Goal: Navigation & Orientation: Find specific page/section

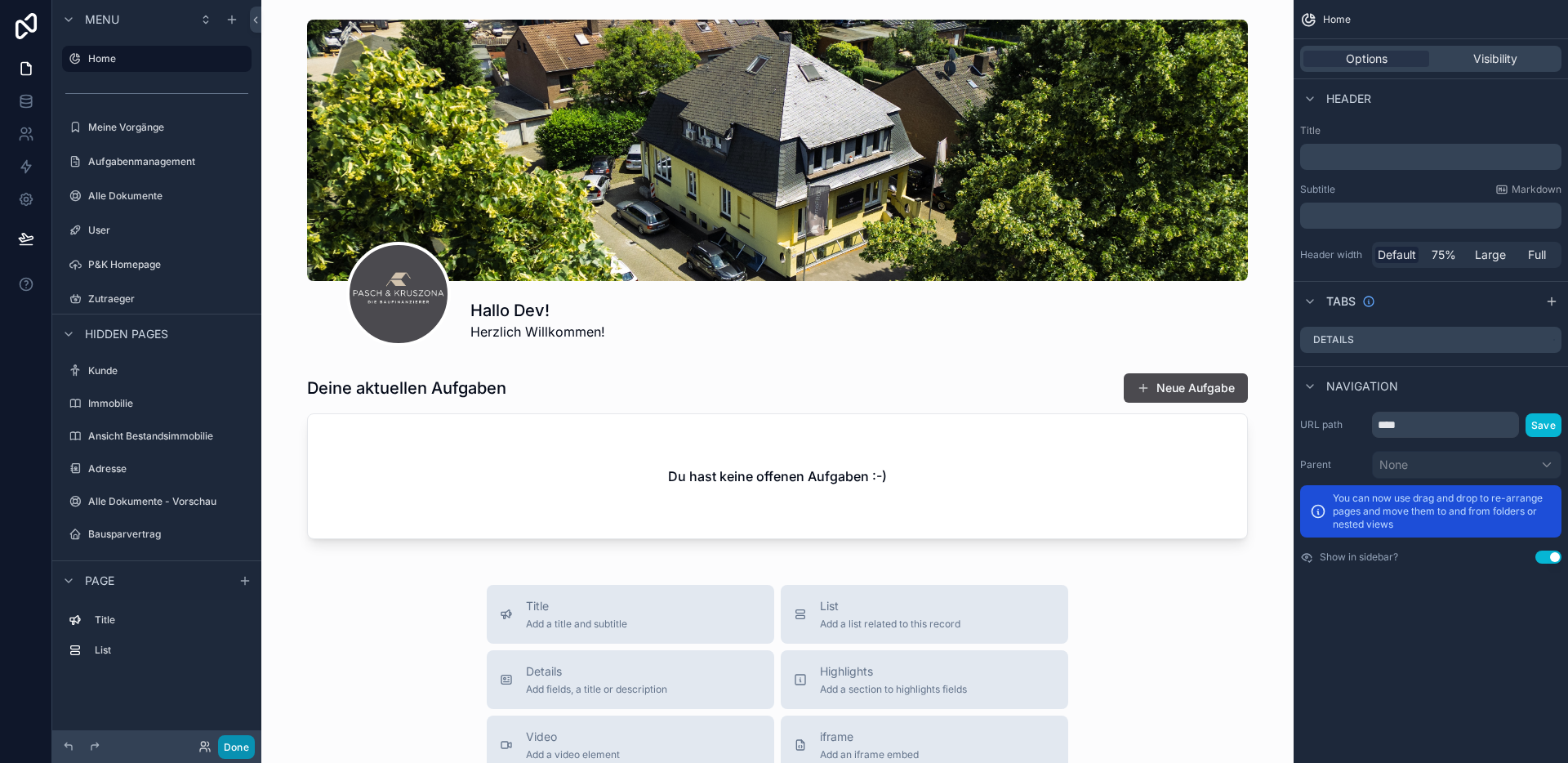
click at [233, 741] on button "Done" at bounding box center [237, 747] width 37 height 24
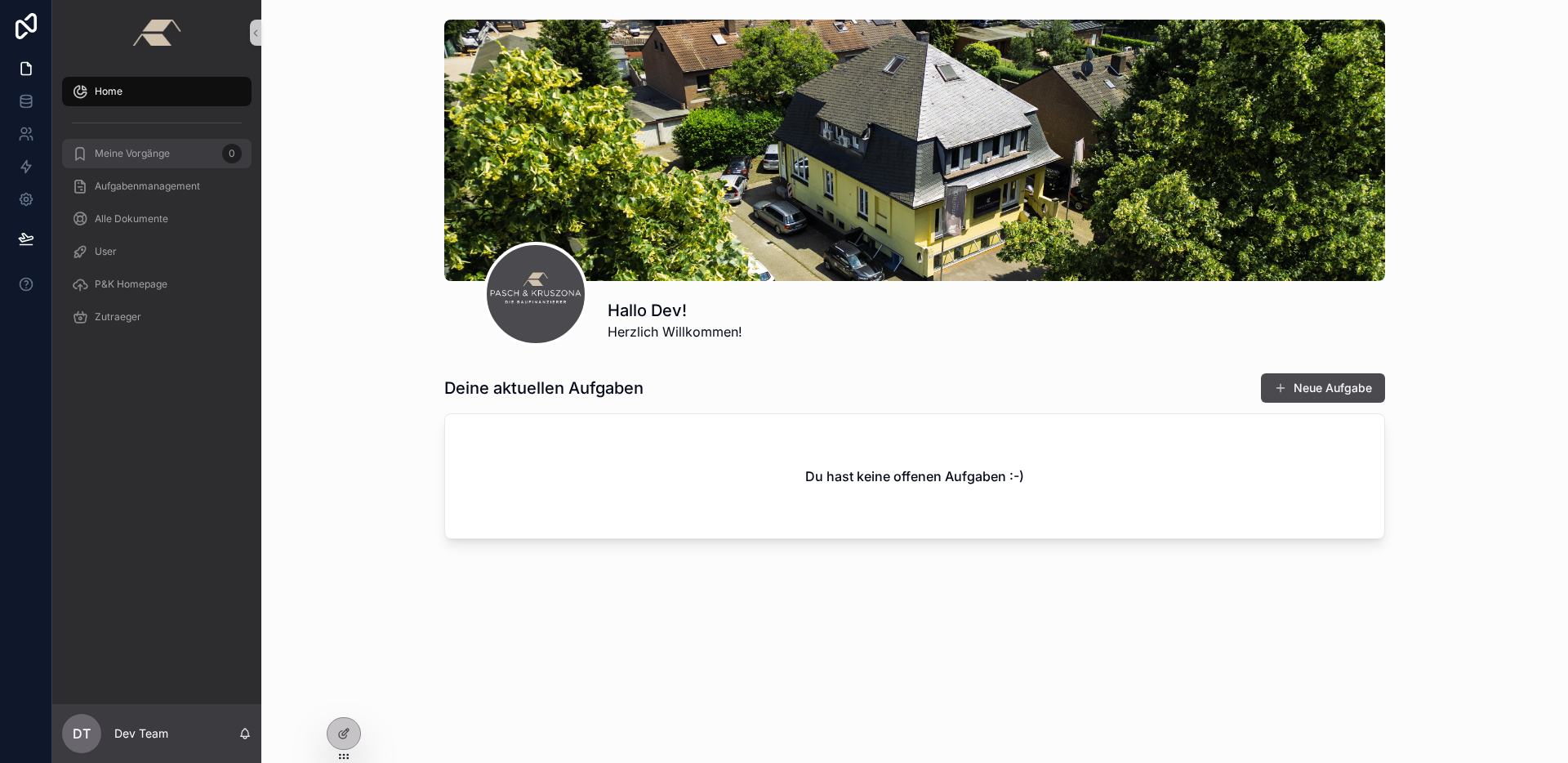
click at [169, 157] on span "Meine Vorgänge" at bounding box center [132, 154] width 75 height 13
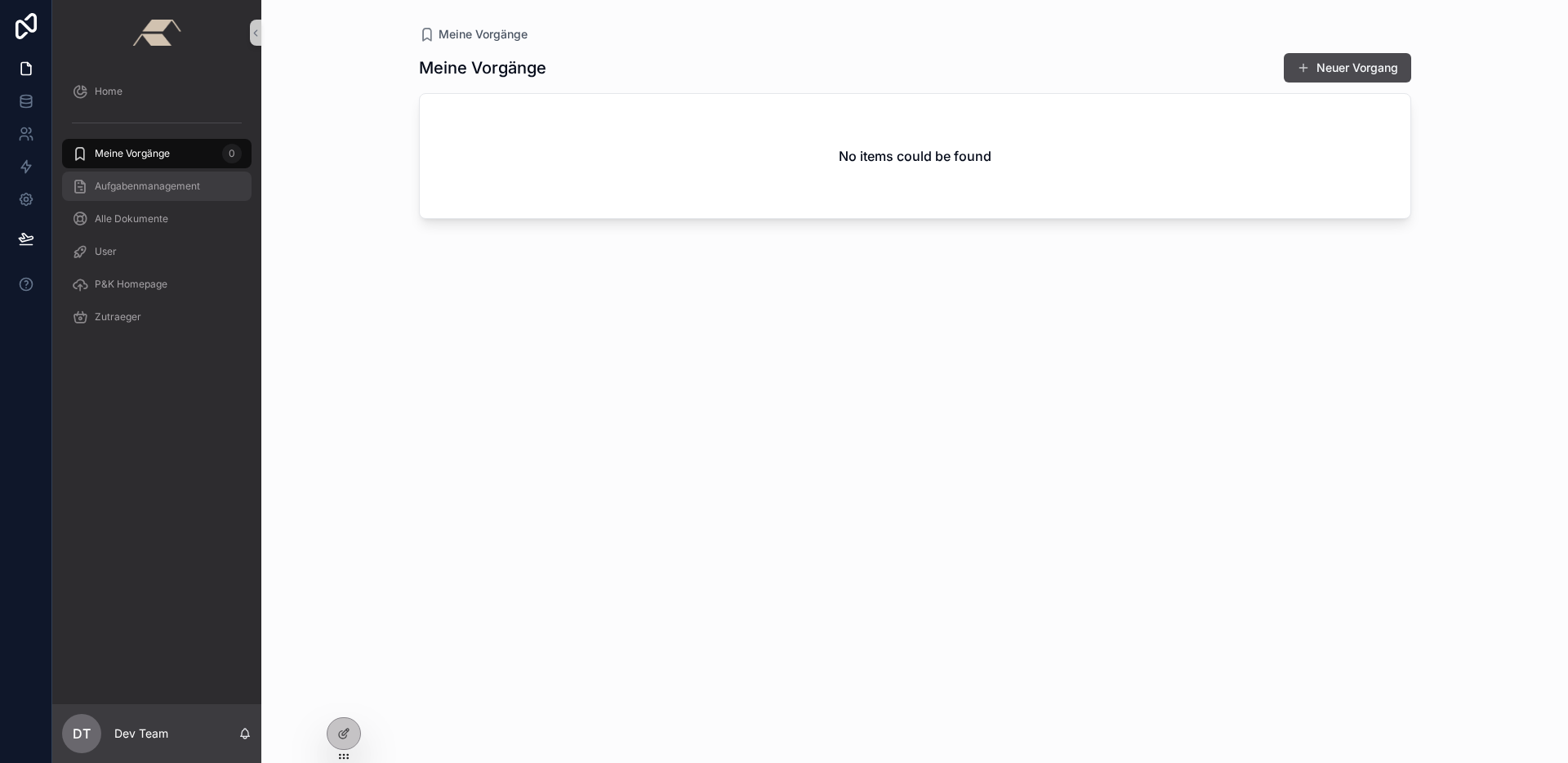
click at [181, 194] on div "Aufgabenmanagement" at bounding box center [157, 186] width 170 height 26
